Goal: Find specific fact: Find specific page/section

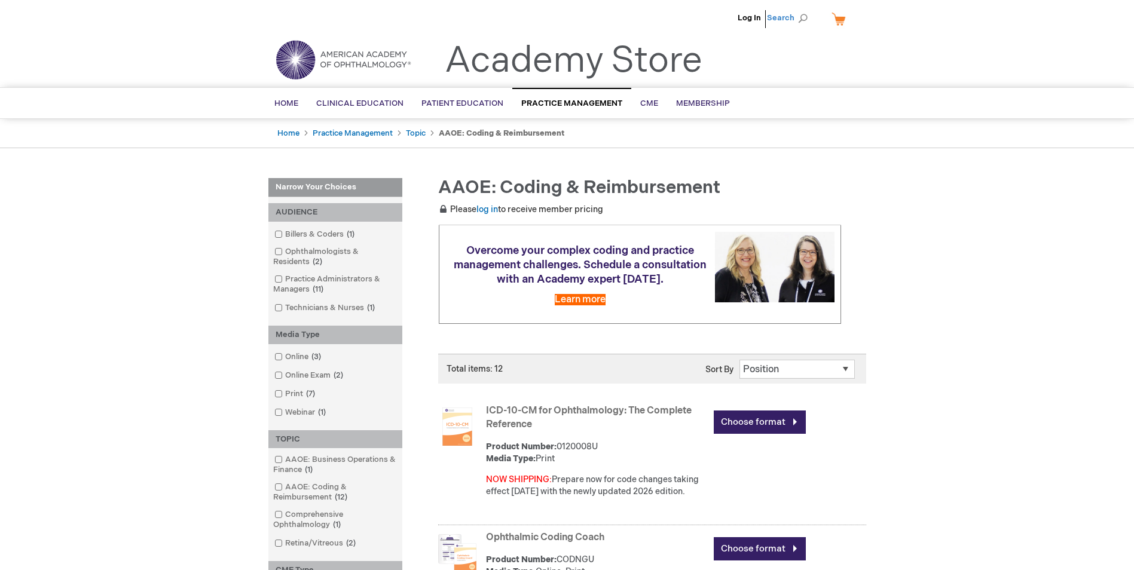
click at [805, 19] on span "Search" at bounding box center [789, 18] width 45 height 24
type input "A4263"
click at [798, 9] on button "Search" at bounding box center [803, 18] width 10 height 19
